Goal: Transaction & Acquisition: Purchase product/service

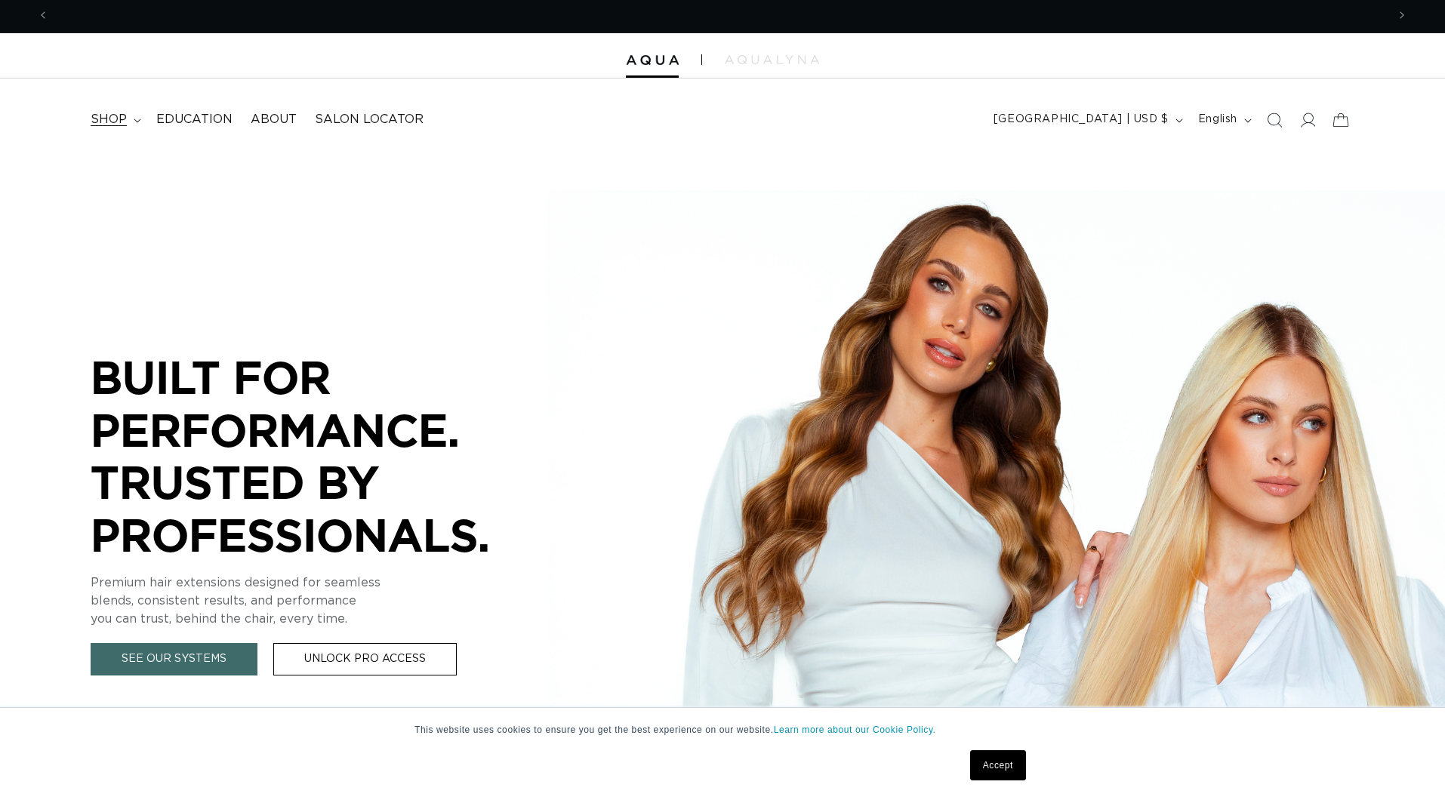
scroll to position [0, 1365]
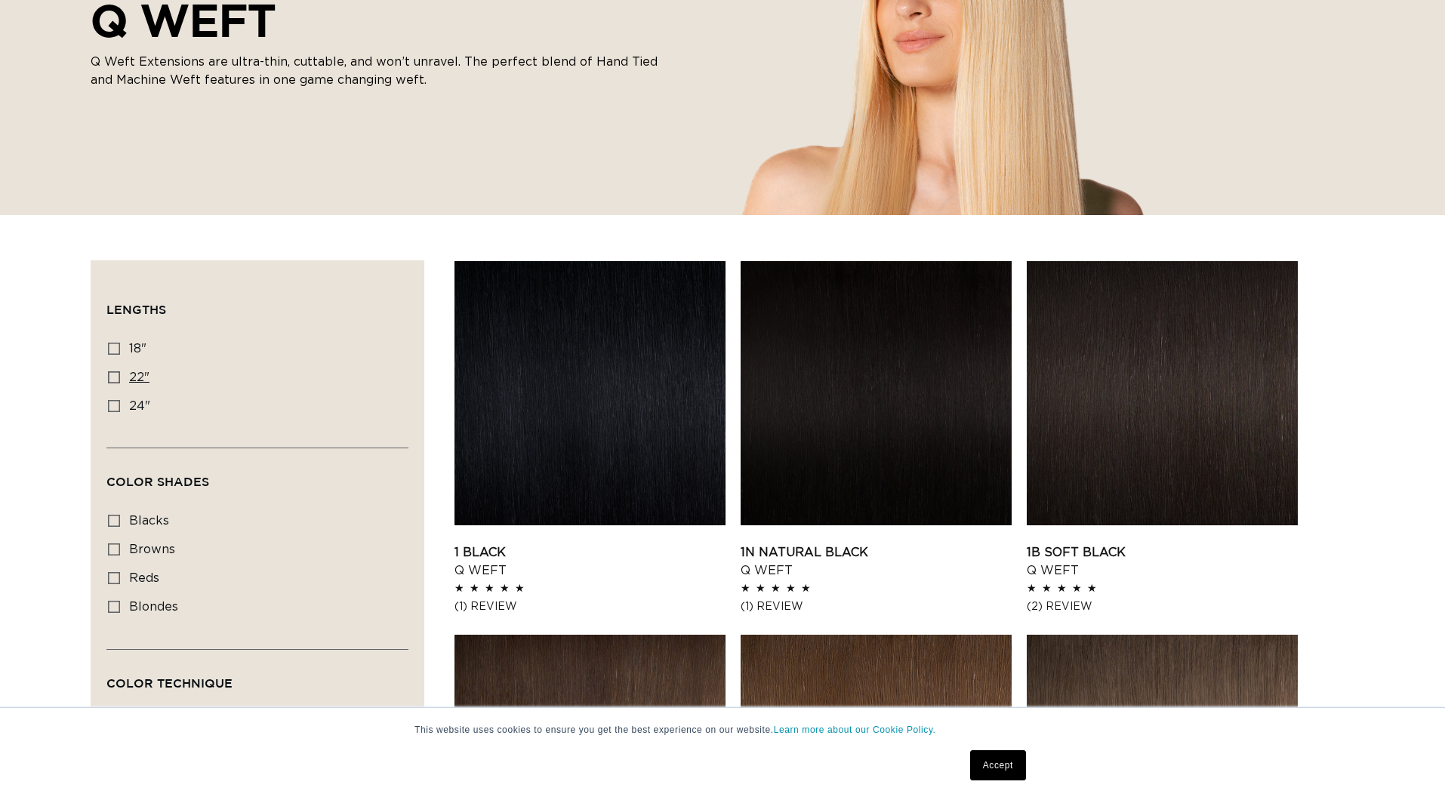
scroll to position [281, 0]
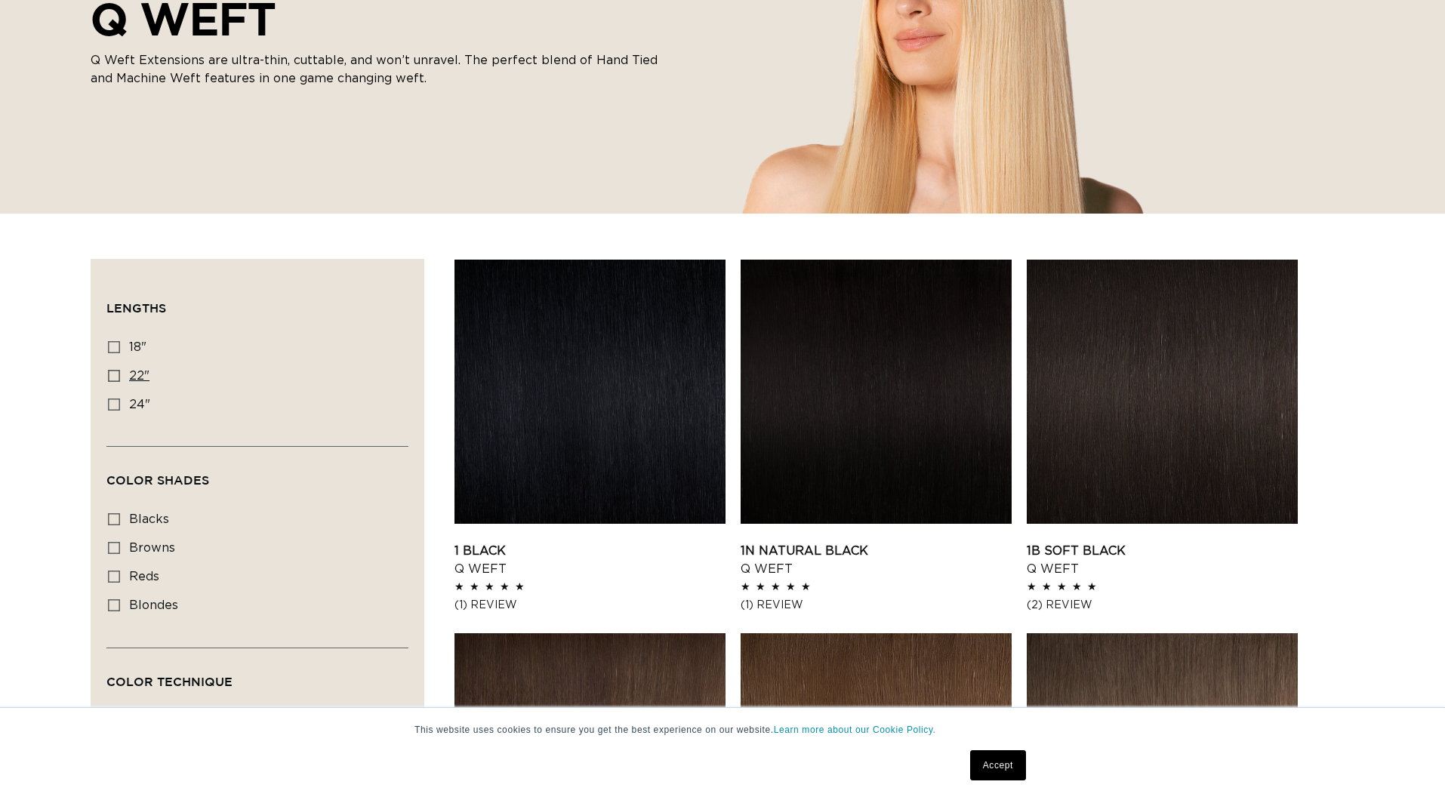
click at [112, 371] on icon at bounding box center [114, 376] width 12 height 12
click at [112, 371] on input "22" 22" (5 products)" at bounding box center [114, 376] width 12 height 12
checkbox input "true"
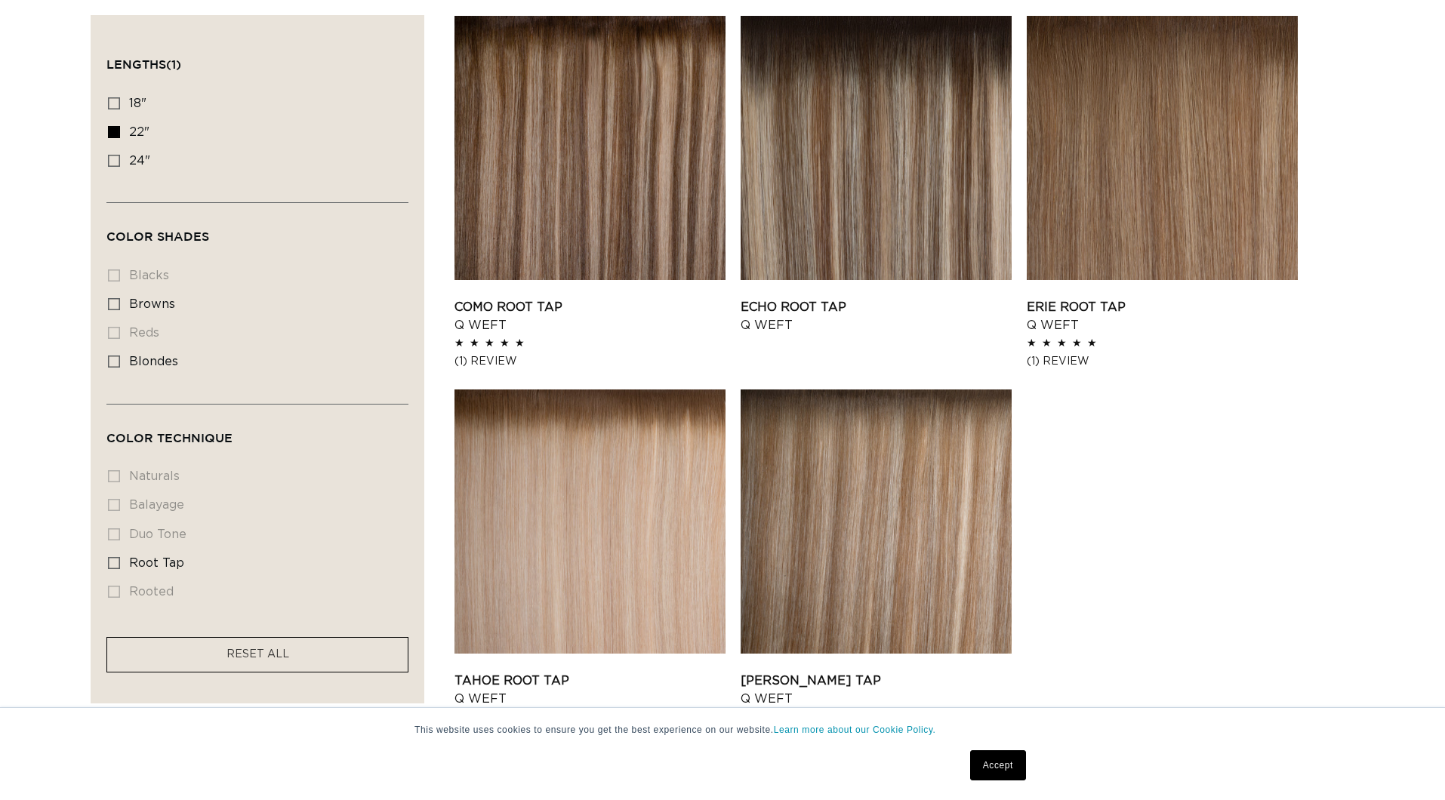
scroll to position [532, 0]
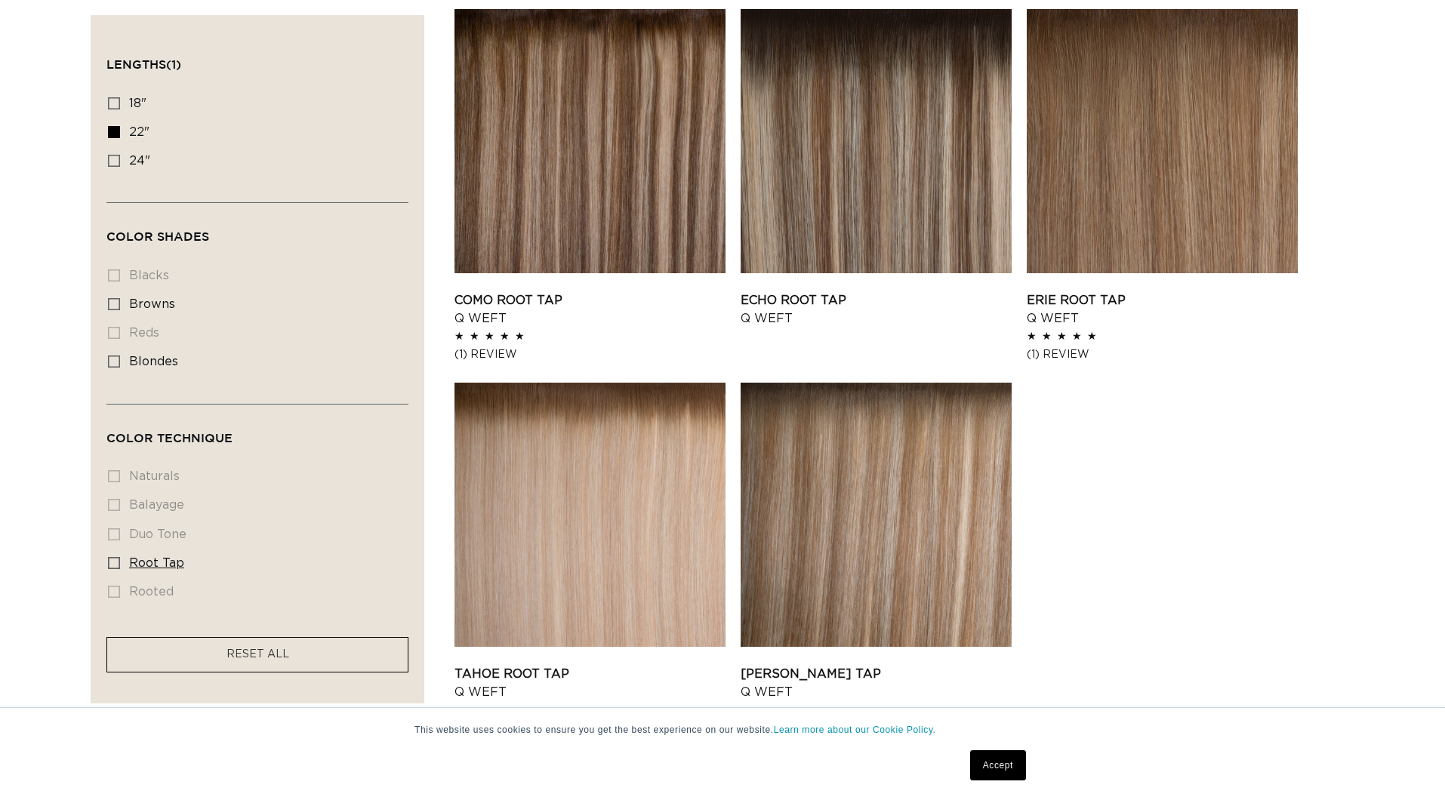
click at [113, 563] on icon at bounding box center [114, 563] width 12 height 12
click at [113, 563] on input "root tap root tap (5 products)" at bounding box center [114, 563] width 12 height 12
checkbox input "true"
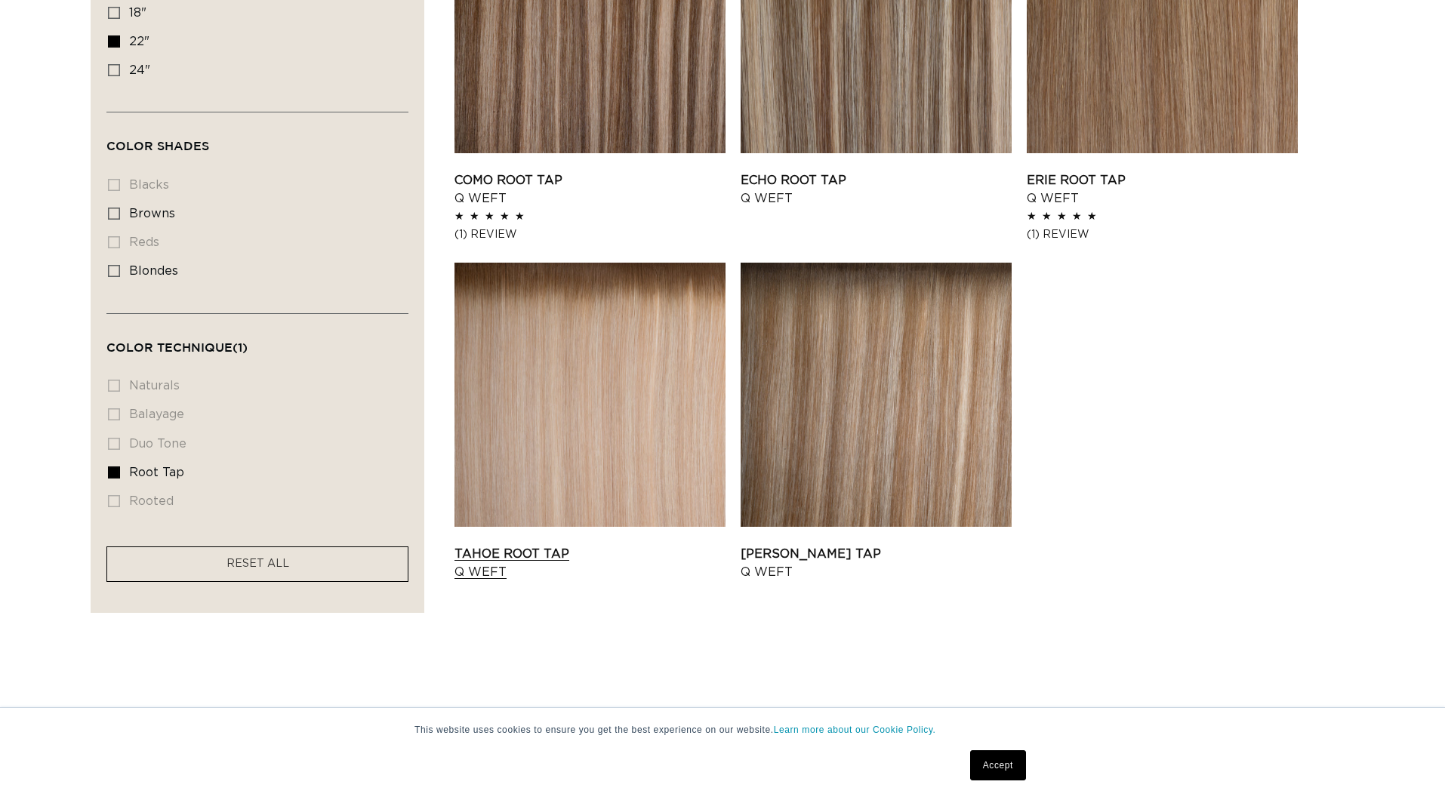
click at [489, 562] on link "Tahoe Root Tap Q Weft" at bounding box center [589, 563] width 271 height 36
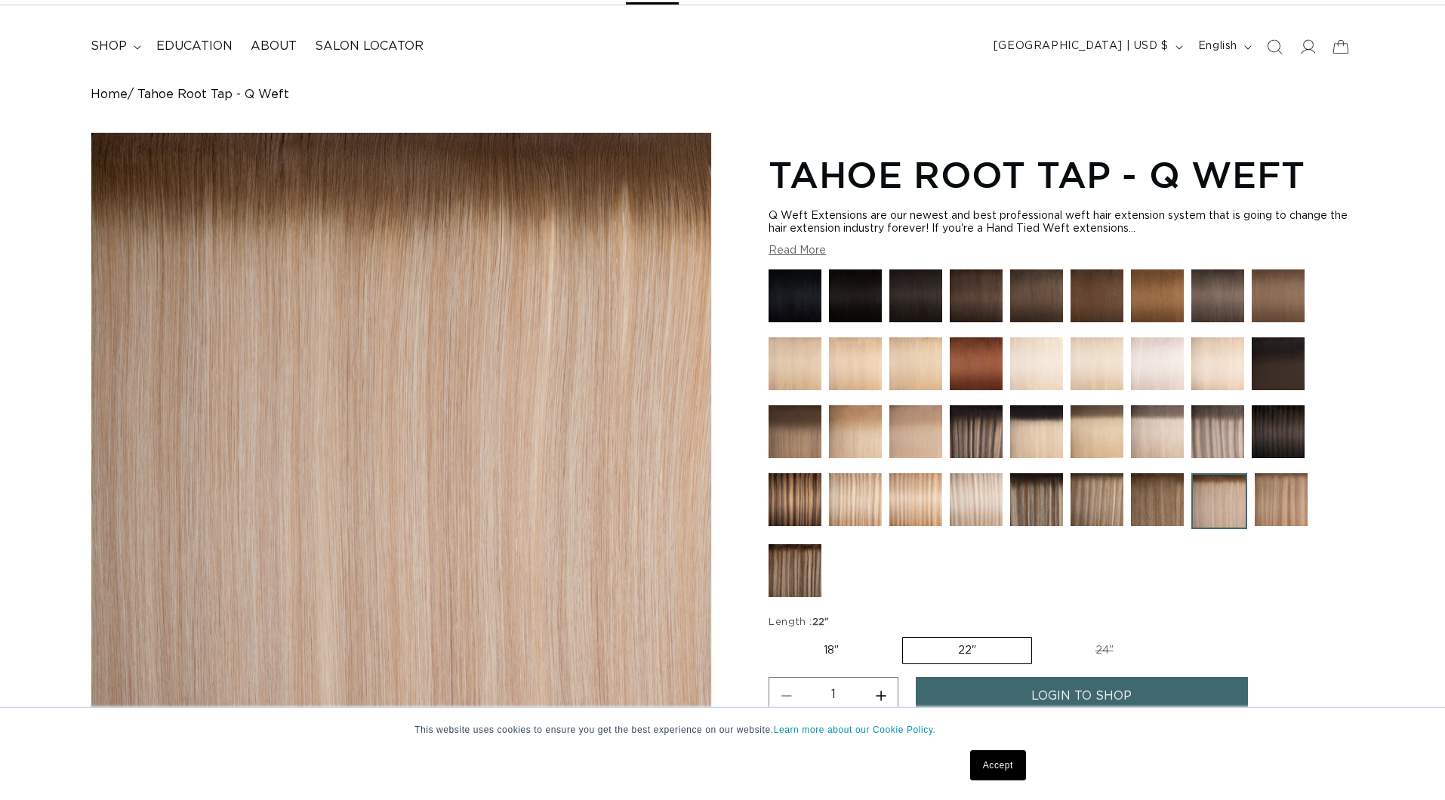
scroll to position [0, 1365]
